Goal: Information Seeking & Learning: Learn about a topic

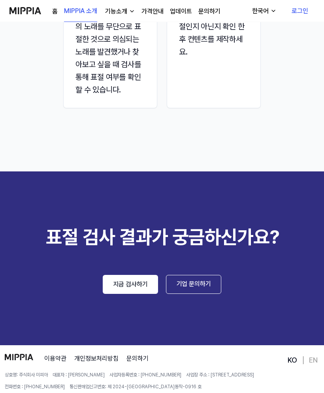
scroll to position [1147, 0]
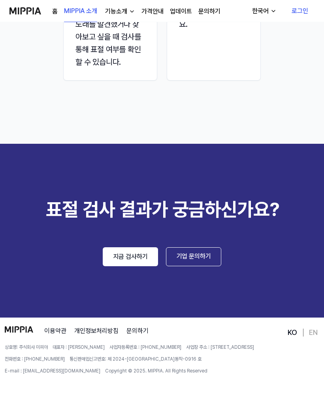
click at [85, 328] on link "개인정보처리방침" at bounding box center [96, 330] width 44 height 9
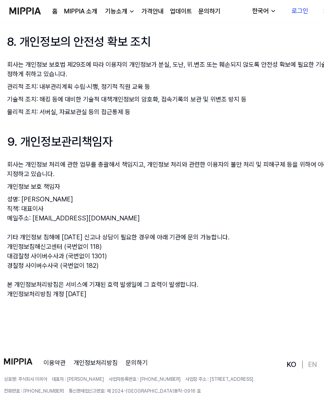
scroll to position [1062, 0]
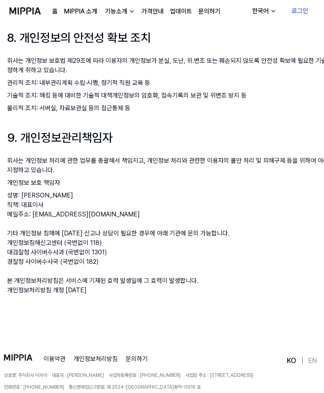
click at [56, 354] on link "이용약관" at bounding box center [55, 358] width 22 height 9
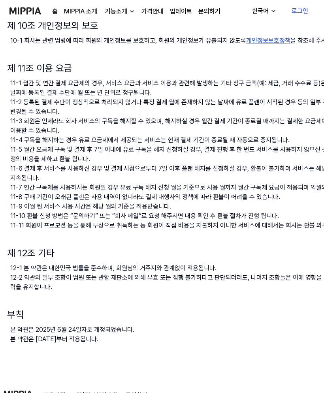
scroll to position [794, 1]
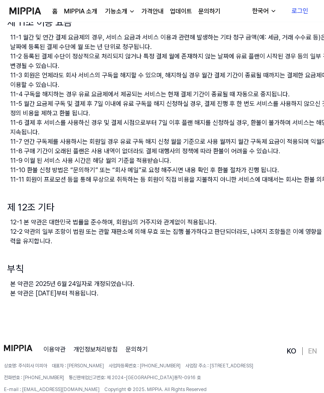
click at [20, 336] on footer "이용약관 개인정보처리방침 문의하기 상호명: 주식회사 미피아 대표자 : 오찬호 사업자등록번호 : [PHONE_NUMBER] 사업장 주소 : [S…" at bounding box center [161, 374] width 324 height 76
click at [20, 345] on img at bounding box center [18, 348] width 28 height 6
click at [21, 345] on img at bounding box center [18, 348] width 28 height 6
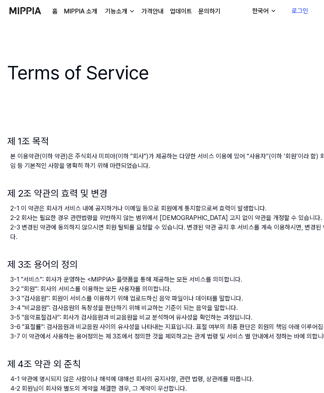
scroll to position [2, 1]
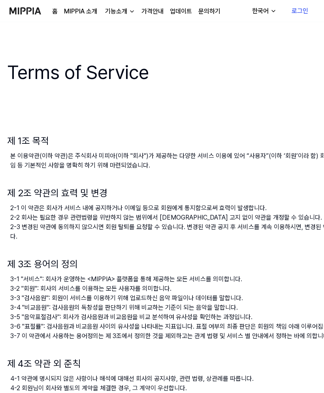
click at [122, 12] on div "기능소개" at bounding box center [116, 11] width 25 height 9
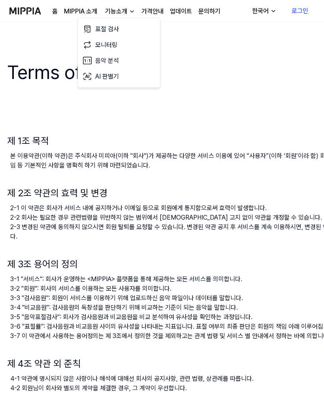
click at [107, 29] on link "표절 검사" at bounding box center [119, 29] width 76 height 16
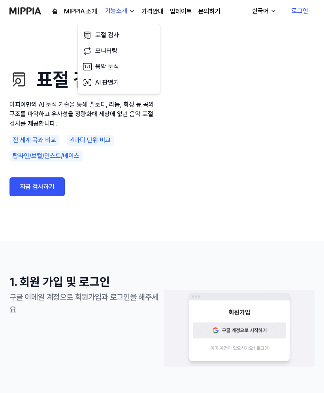
scroll to position [2, 0]
click at [26, 103] on p "미피아만의 AI 분석 기술을 통해 멜로디, 리듬, 화성 등 곡의 구조를 파악하고 유사성을 정량화해 세상에 없던 음악 표절 검사를 제공합니다." at bounding box center [85, 114] width 153 height 28
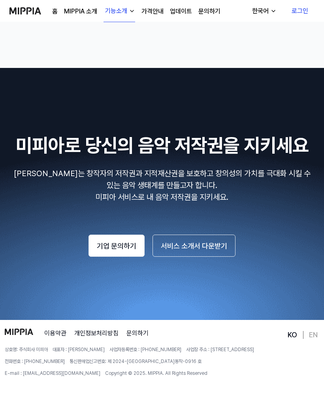
scroll to position [1348, 0]
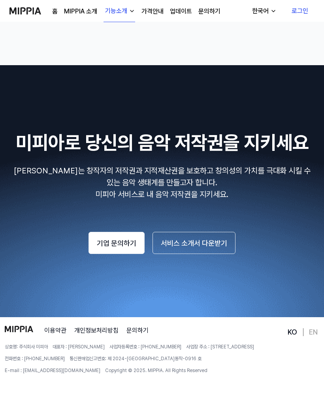
click at [76, 15] on link "MIPPIA 소개" at bounding box center [80, 11] width 33 height 9
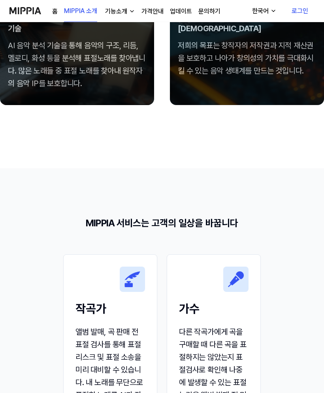
scroll to position [595, 0]
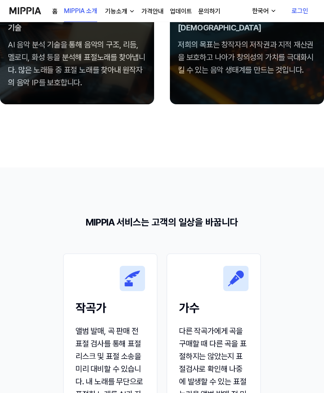
click at [53, 11] on link "홈" at bounding box center [55, 11] width 6 height 9
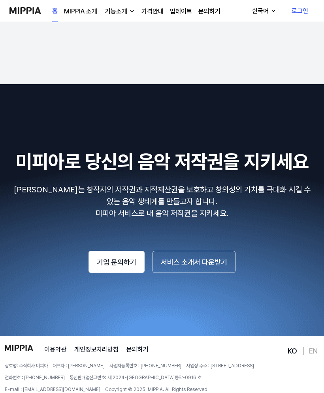
scroll to position [1501, 0]
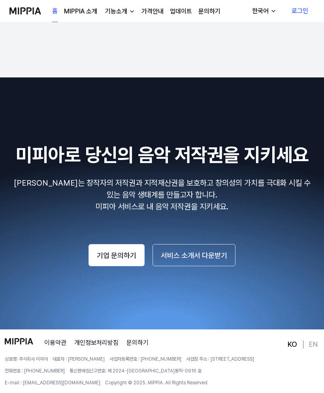
click at [191, 245] on button "서비스 소개서 다운받기" at bounding box center [194, 255] width 83 height 22
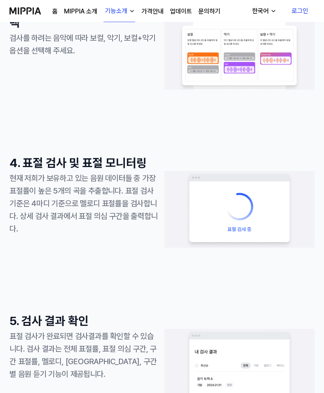
scroll to position [1348, 0]
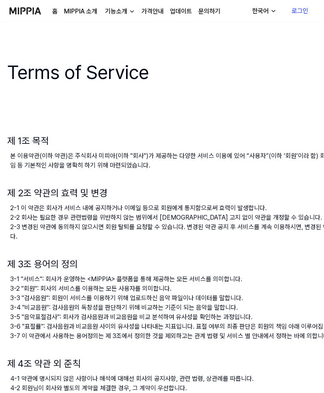
scroll to position [1062, 1]
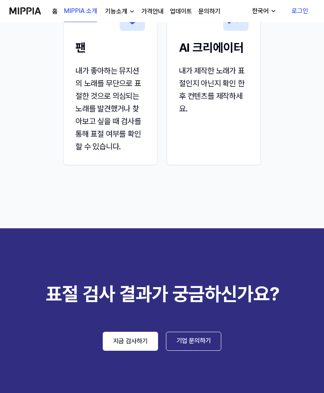
scroll to position [1147, 0]
